Goal: Navigation & Orientation: Find specific page/section

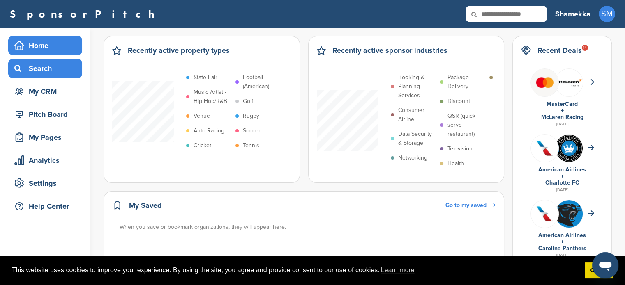
click at [52, 74] on div "Search" at bounding box center [47, 68] width 70 height 15
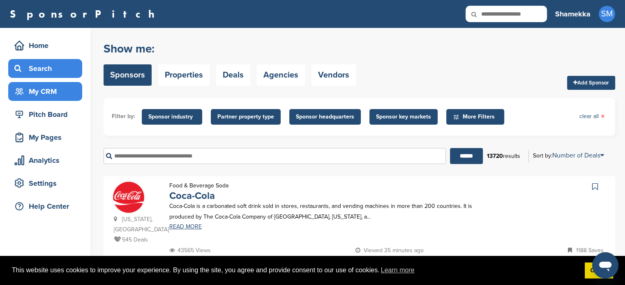
click at [34, 96] on div "My CRM" at bounding box center [47, 91] width 70 height 15
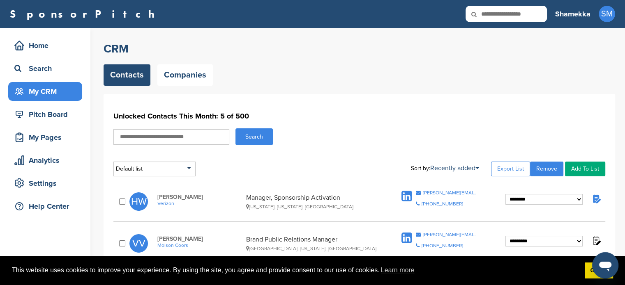
click at [320, 142] on div "Search" at bounding box center [359, 137] width 492 height 17
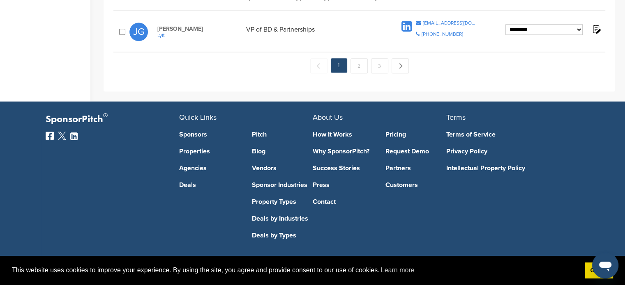
scroll to position [853, 0]
